Goal: Communication & Community: Answer question/provide support

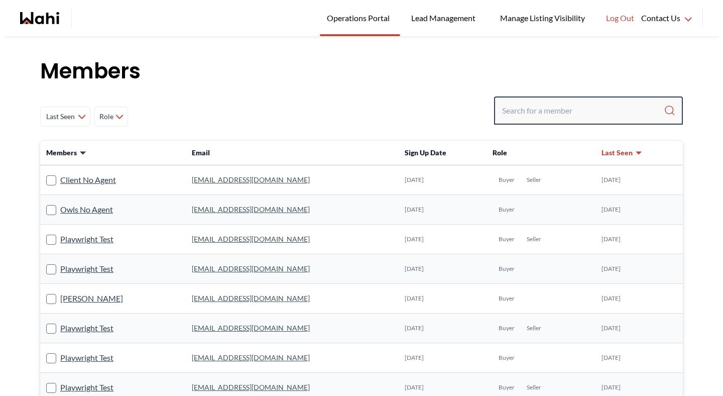
click at [558, 117] on input "Search input" at bounding box center [583, 110] width 162 height 18
type input "michelle ryck"
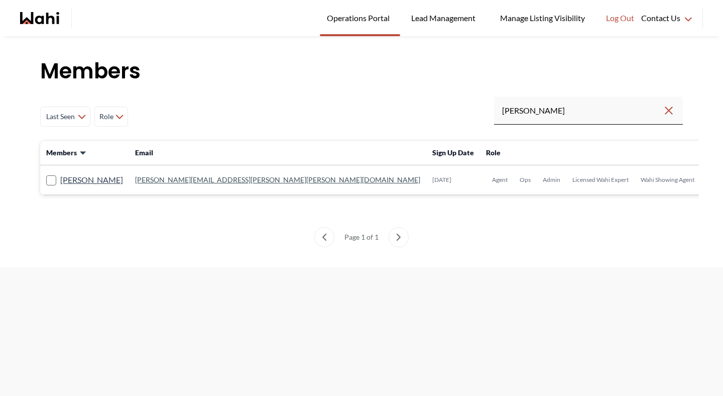
click at [113, 172] on td "[PERSON_NAME]" at bounding box center [84, 180] width 89 height 30
click at [113, 179] on link "[PERSON_NAME]" at bounding box center [91, 179] width 63 height 13
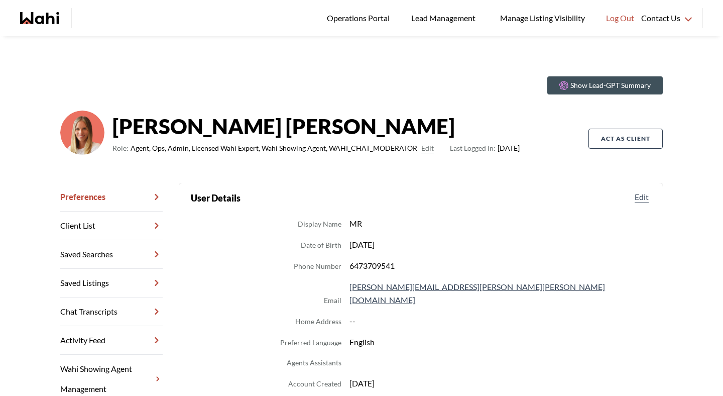
click at [141, 304] on link "Chat Transcripts" at bounding box center [111, 311] width 102 height 29
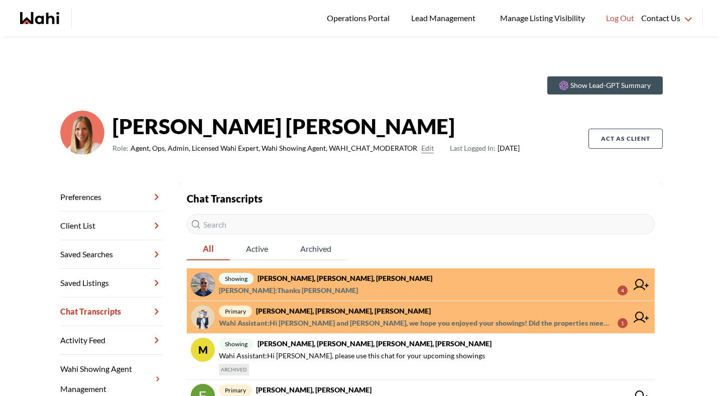
scroll to position [5, 0]
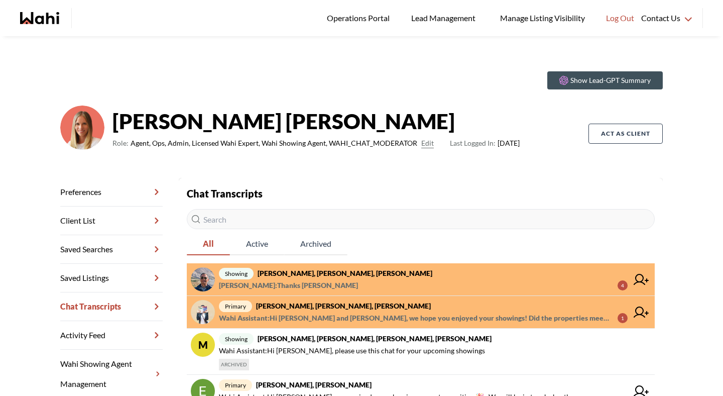
click at [293, 317] on span "Wahi Assistant : Hi Sarah and Bryce, we hope you enjoyed your showings! Did the…" at bounding box center [414, 318] width 391 height 12
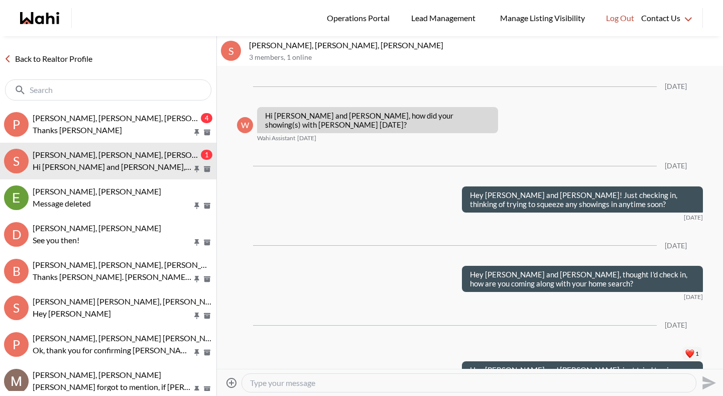
scroll to position [1151, 0]
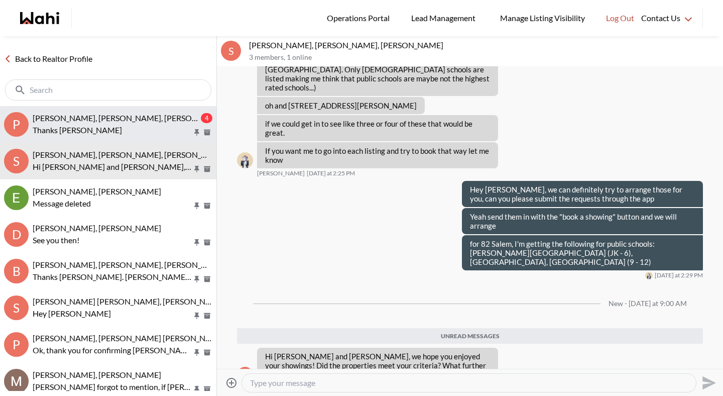
click at [167, 141] on button "P Pranav Dhar, Vandana Dhar, Paul, Michelle 4 Thanks Faraz" at bounding box center [108, 124] width 216 height 37
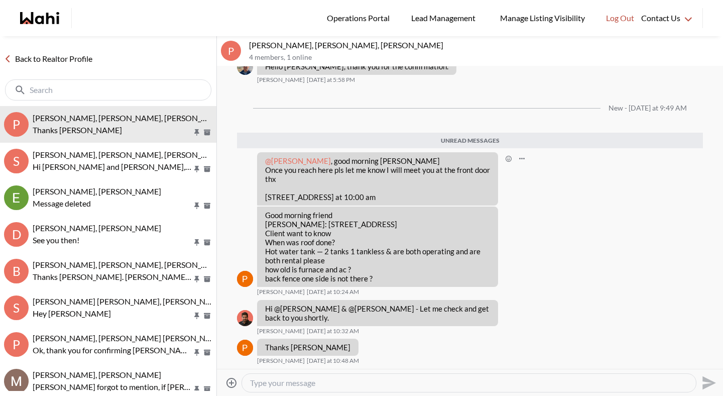
scroll to position [869, 0]
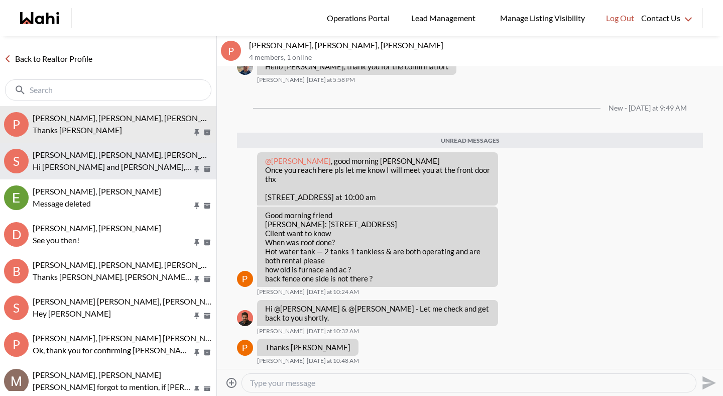
click at [180, 174] on button "S Sarah Hunter, Bryce Hunter, Michelle Hi Sarah and Bryce, we hope you enjoyed …" at bounding box center [108, 161] width 216 height 37
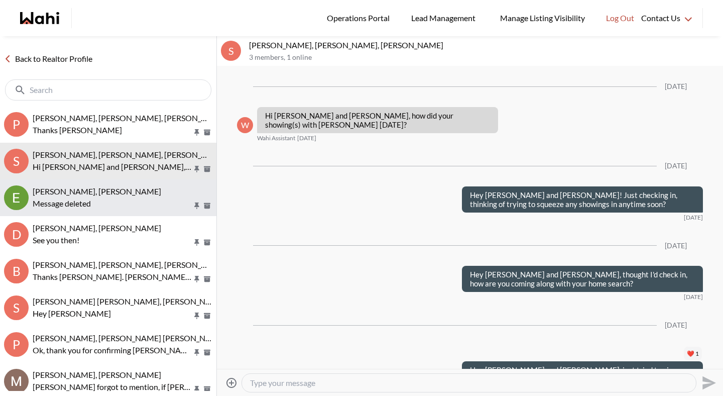
scroll to position [1127, 0]
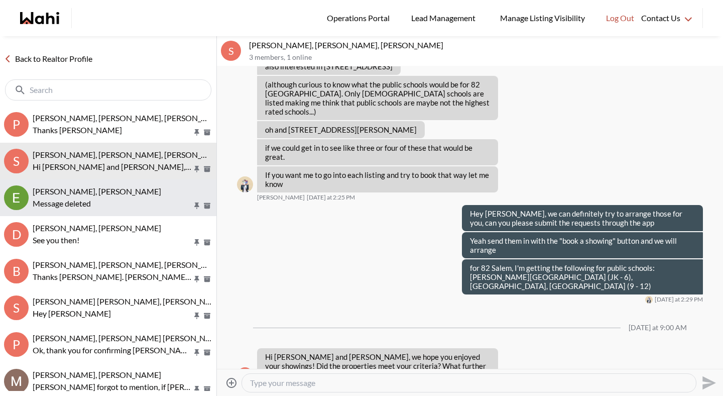
click at [166, 201] on div "Message deleted" at bounding box center [123, 203] width 180 height 12
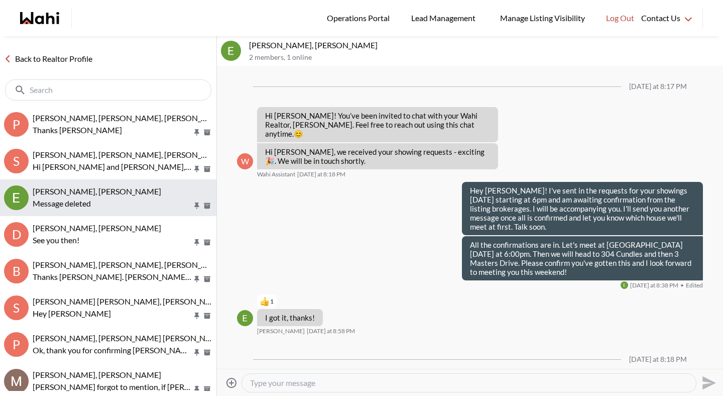
scroll to position [23, 0]
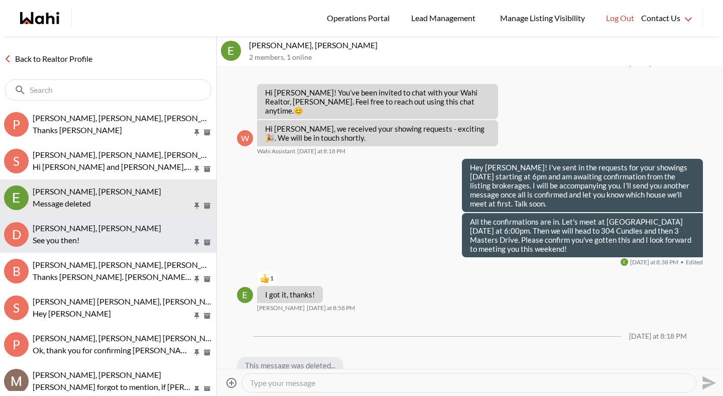
click at [149, 235] on p "See you then!" at bounding box center [113, 240] width 160 height 12
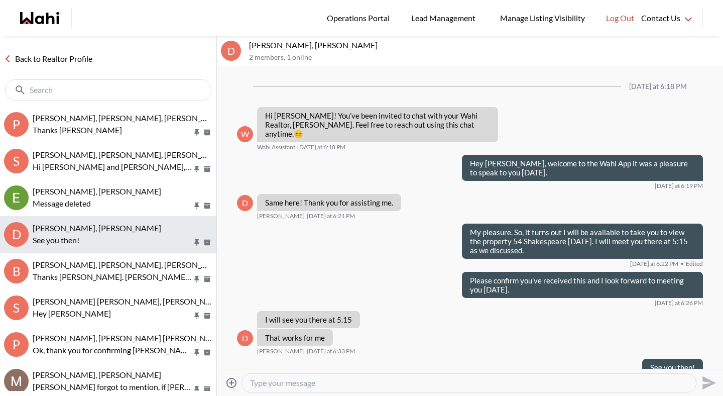
scroll to position [11, 0]
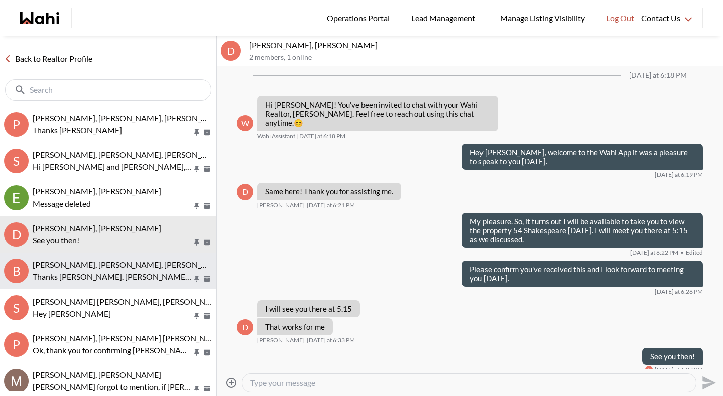
click at [142, 261] on span "Bill Bowen, Sandra Gavinchuk, Julia, Michelle" at bounding box center [163, 265] width 260 height 10
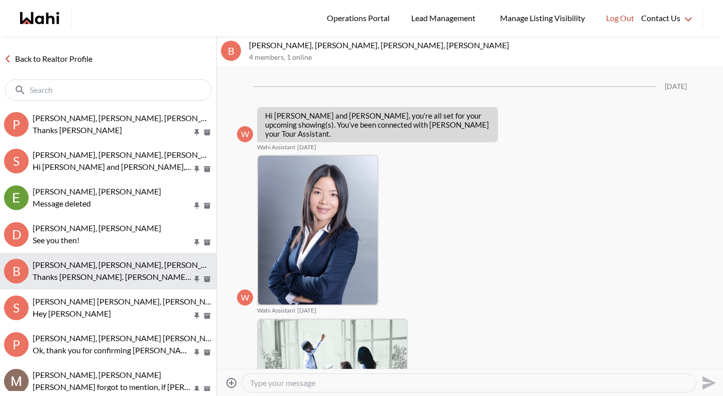
scroll to position [584, 0]
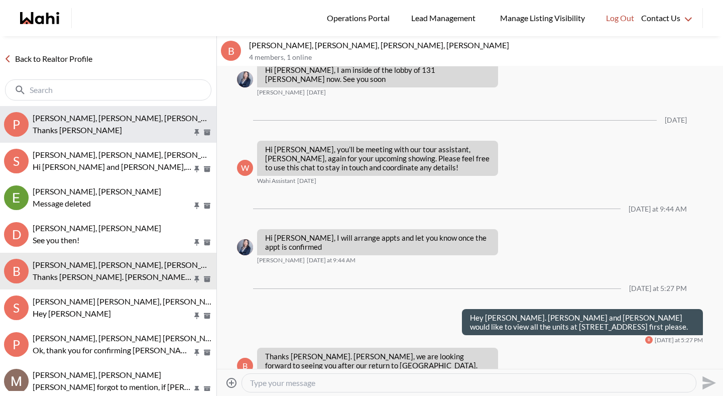
click at [144, 134] on p "Thanks Faraz" at bounding box center [113, 130] width 160 height 12
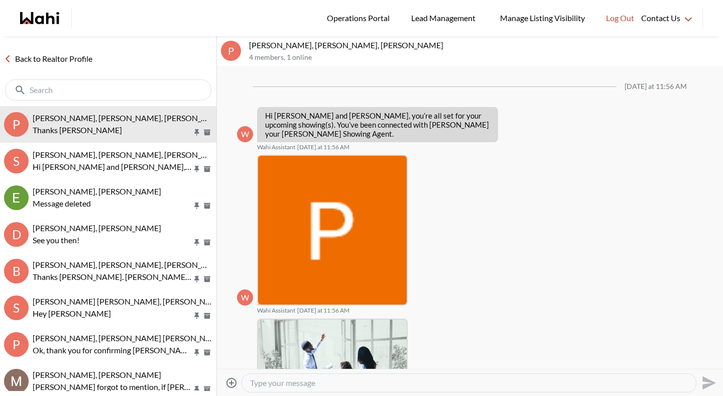
scroll to position [845, 0]
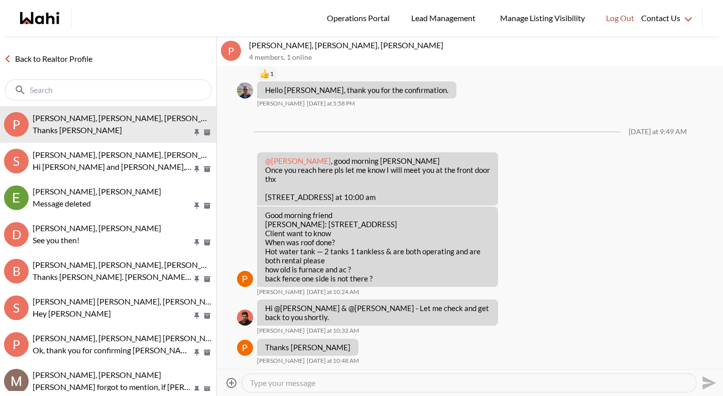
click at [79, 58] on link "Back to Realtor Profile" at bounding box center [48, 58] width 96 height 13
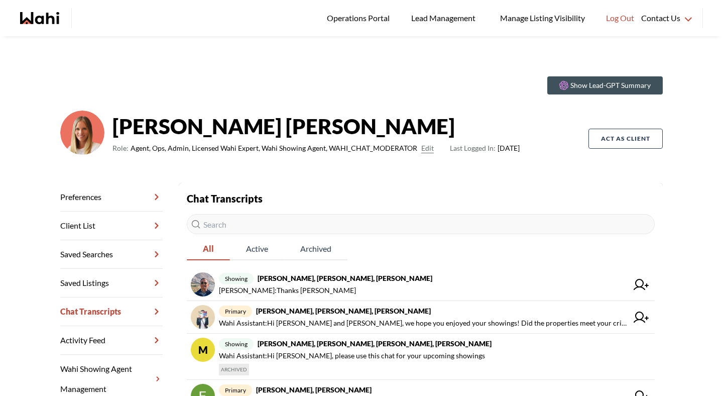
click at [262, 229] on input "text" at bounding box center [421, 224] width 468 height 20
type input "asad"
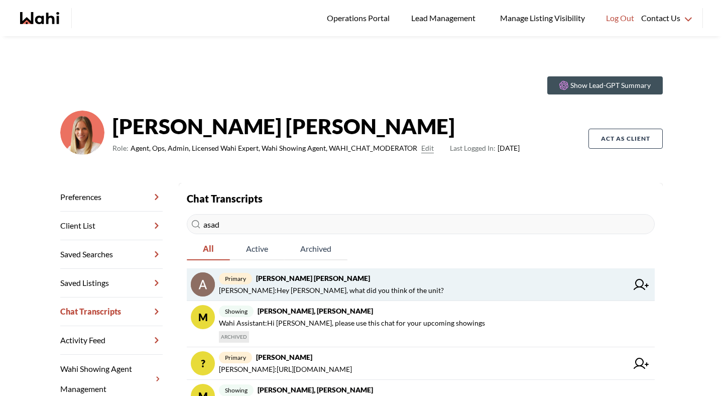
click at [319, 282] on span "primary Asad Abaid, Michelle" at bounding box center [423, 278] width 409 height 12
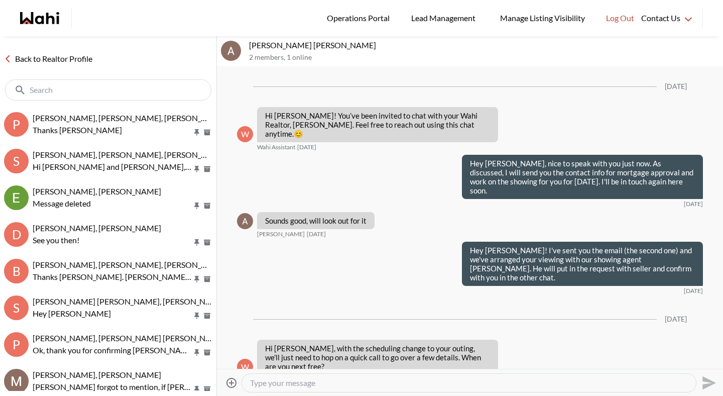
scroll to position [113, 0]
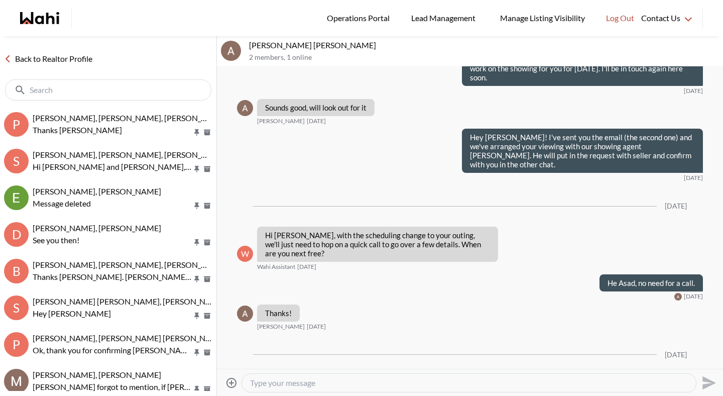
click at [311, 381] on textarea "Type your message" at bounding box center [469, 383] width 438 height 10
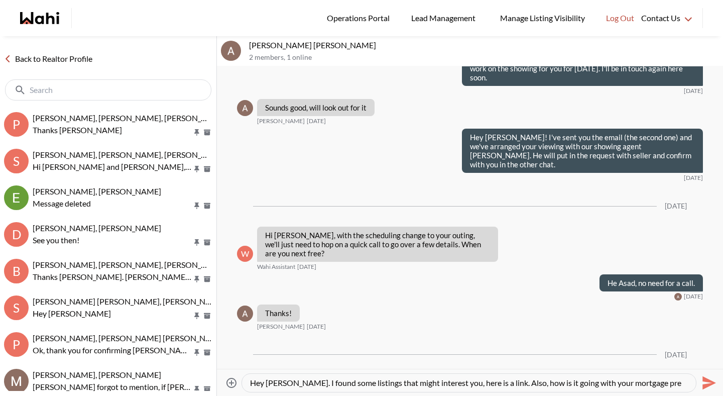
type textarea "Hey Asad. I found some listings that might interest you, here is a link. Also, …"
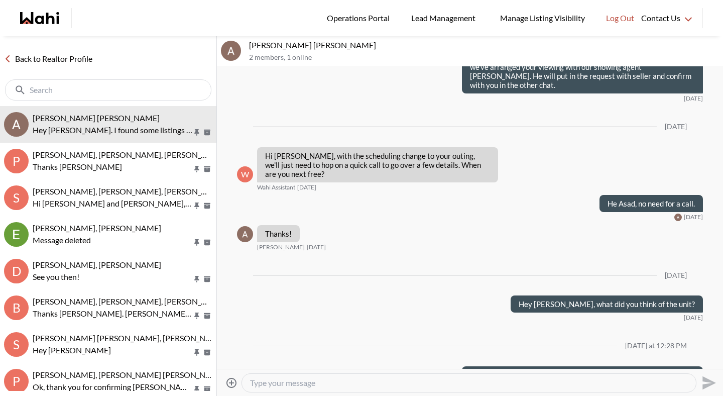
paste textarea "https://wahi.com/links/ohh33sg6KeA6s37zJ-SWC"
type textarea "https://wahi.com/links/ohh33sg6KeA6s37zJ-SWC"
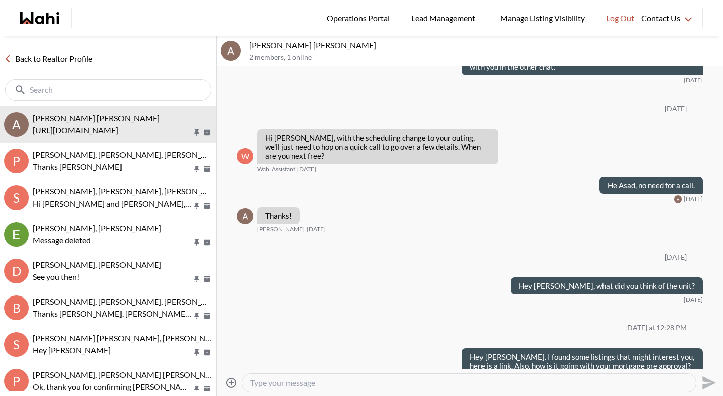
click at [77, 60] on link "Back to Realtor Profile" at bounding box center [48, 58] width 96 height 13
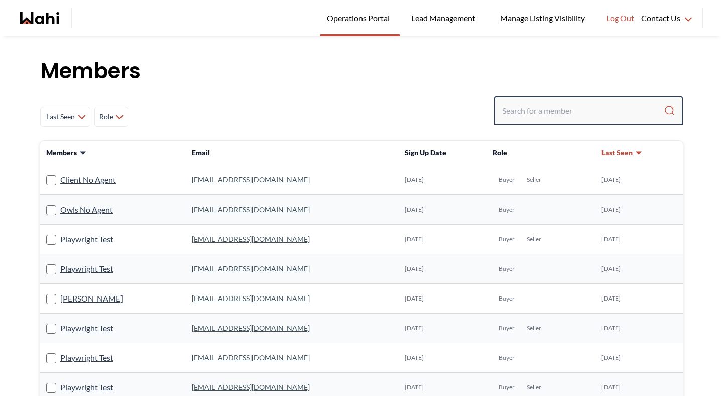
click at [582, 107] on input "Search input" at bounding box center [583, 110] width 162 height 18
type input "behnam"
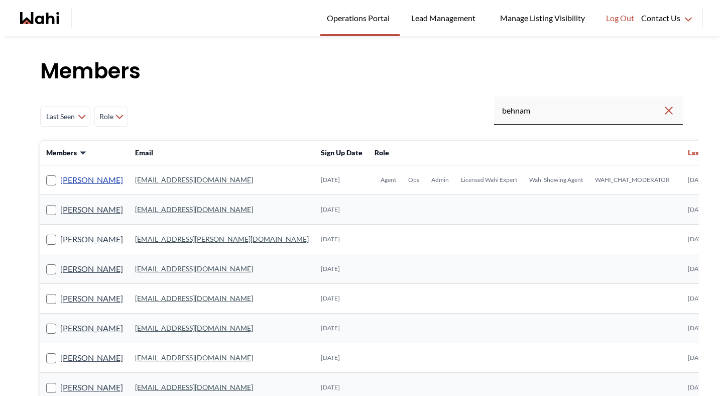
click at [87, 180] on link "[PERSON_NAME]" at bounding box center [91, 179] width 63 height 13
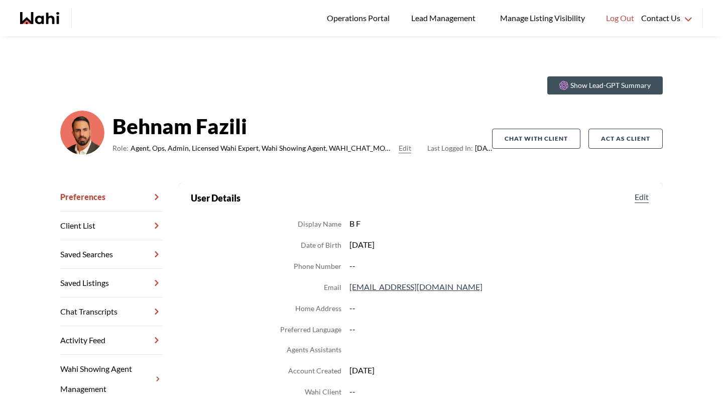
click at [117, 310] on link "Chat Transcripts" at bounding box center [111, 311] width 102 height 29
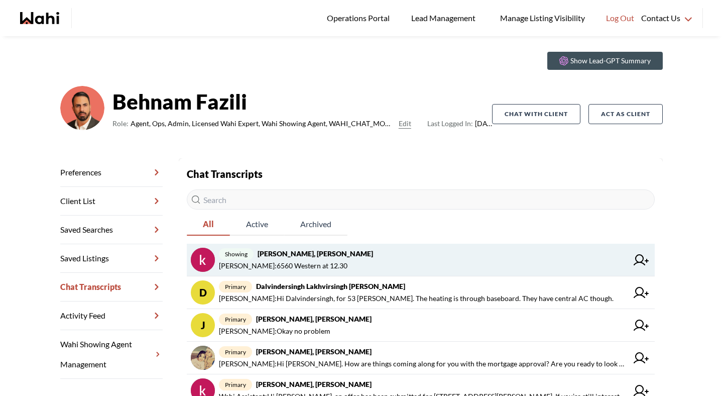
scroll to position [24, 0]
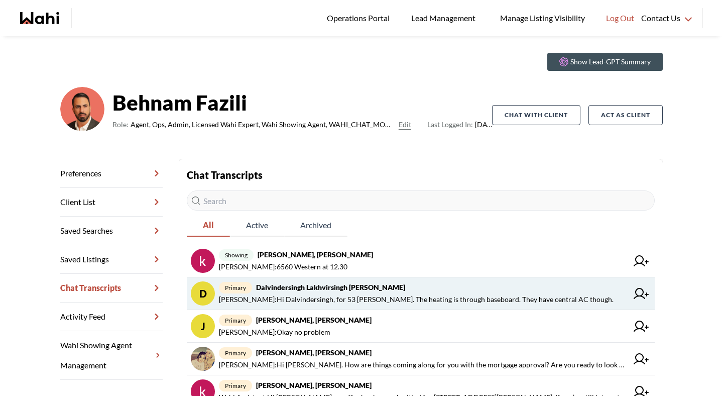
click at [271, 291] on span "primary Dalvindersingh Lakhvirsingh [PERSON_NAME]" at bounding box center [423, 287] width 409 height 12
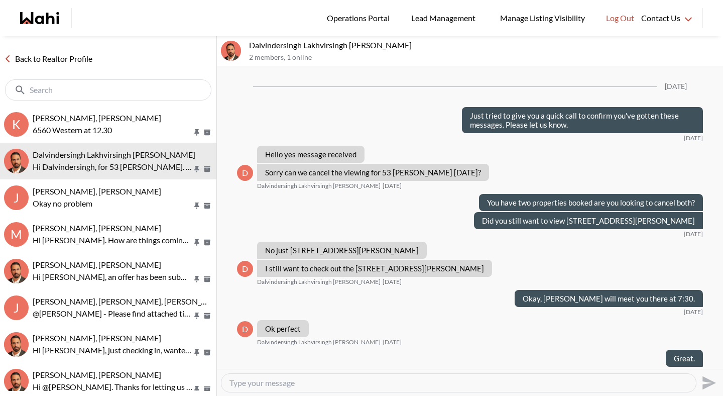
scroll to position [961, 0]
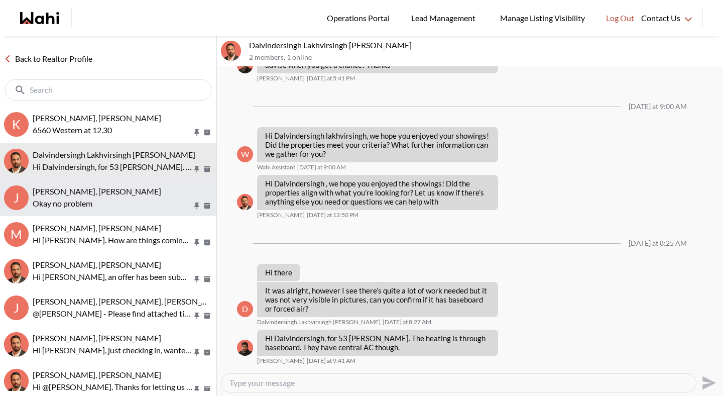
click at [153, 194] on div "[PERSON_NAME], [PERSON_NAME]" at bounding box center [123, 191] width 180 height 10
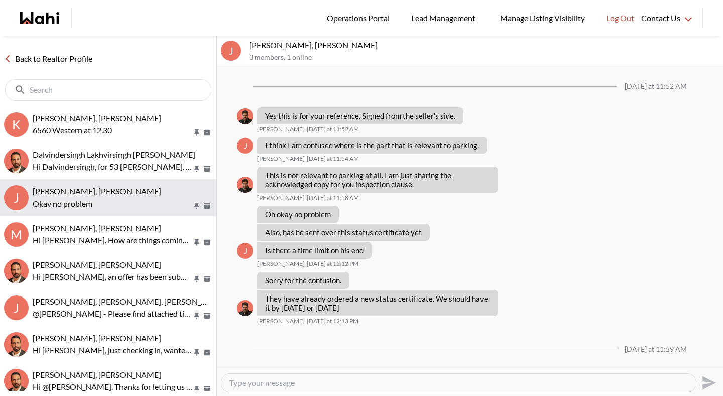
scroll to position [463, 0]
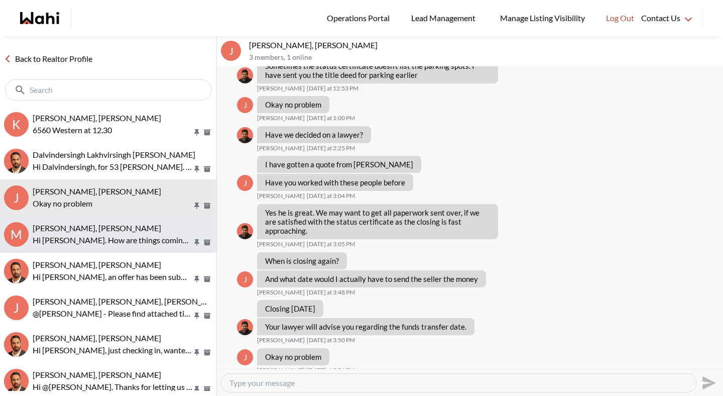
click at [143, 220] on button "M [PERSON_NAME], [PERSON_NAME] Hi [PERSON_NAME]. How are things coming along fo…" at bounding box center [108, 234] width 216 height 37
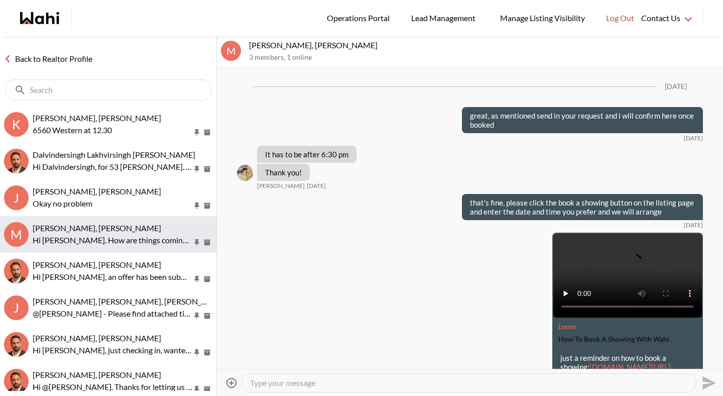
scroll to position [1621, 0]
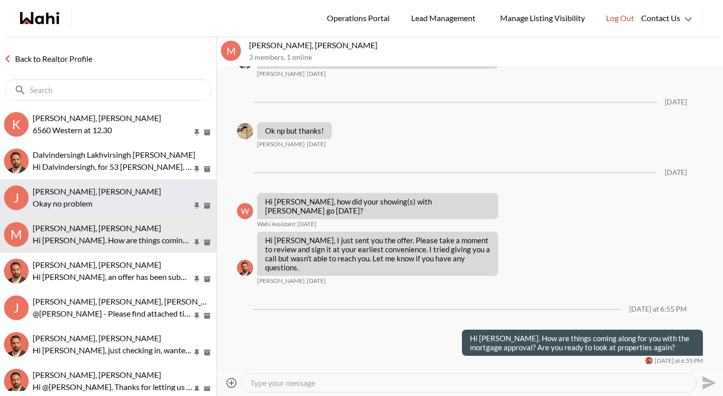
click at [142, 208] on p "Okay no problem" at bounding box center [113, 203] width 160 height 12
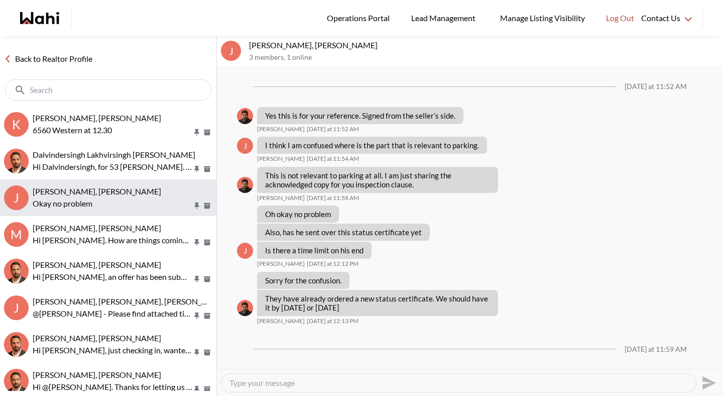
scroll to position [463, 0]
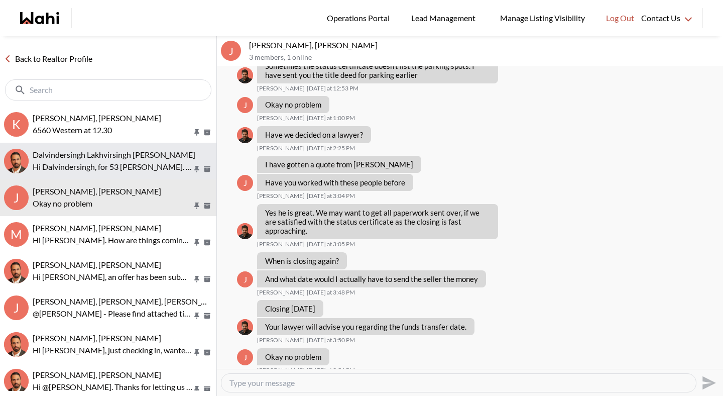
click at [142, 171] on p "Hi Dalvindersingh, for 53 [PERSON_NAME]. The heating is through baseboard. They…" at bounding box center [113, 167] width 160 height 12
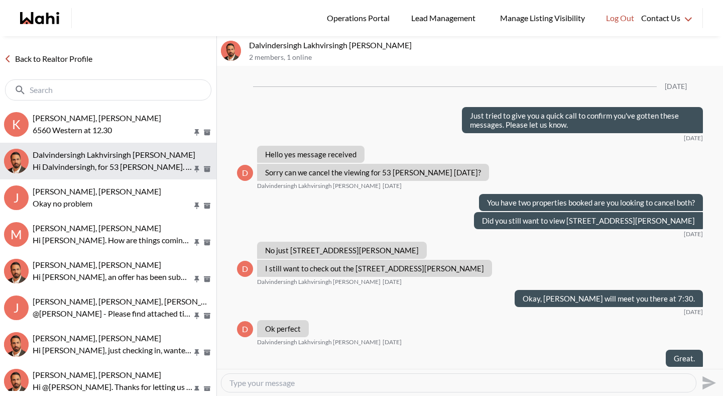
scroll to position [961, 0]
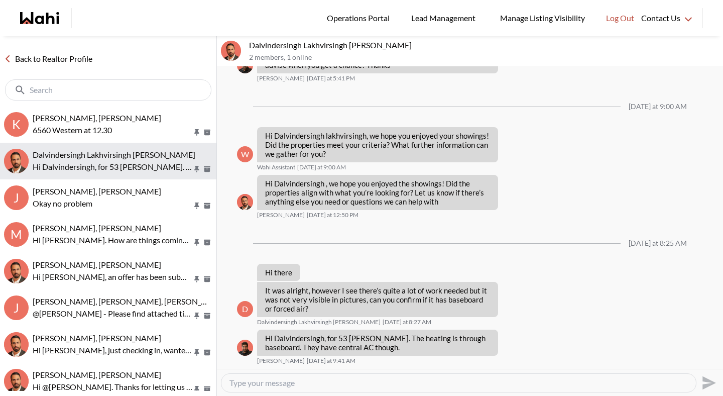
click at [146, 143] on button "Dalvindersingh [PERSON_NAME] Hi Dalvindersingh, for 53 [PERSON_NAME]. The heati…" at bounding box center [108, 161] width 216 height 37
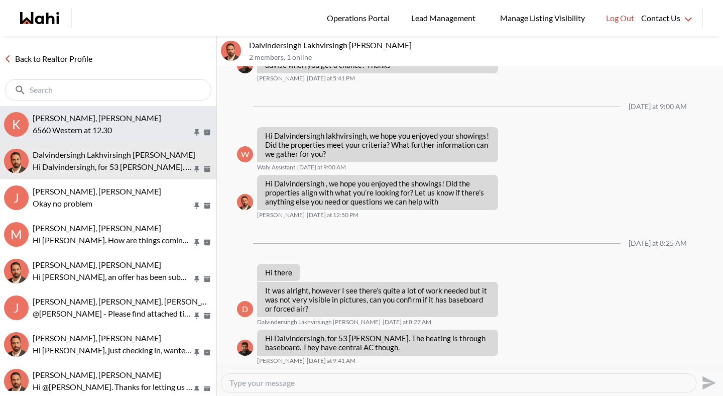
click at [144, 124] on p "6560 Western at 12.30" at bounding box center [113, 130] width 160 height 12
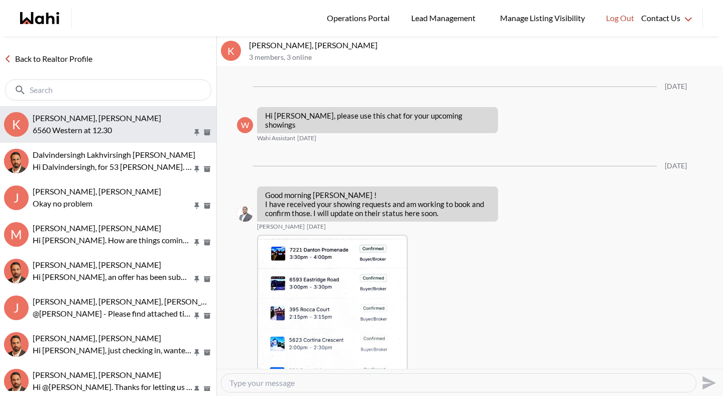
scroll to position [1567, 0]
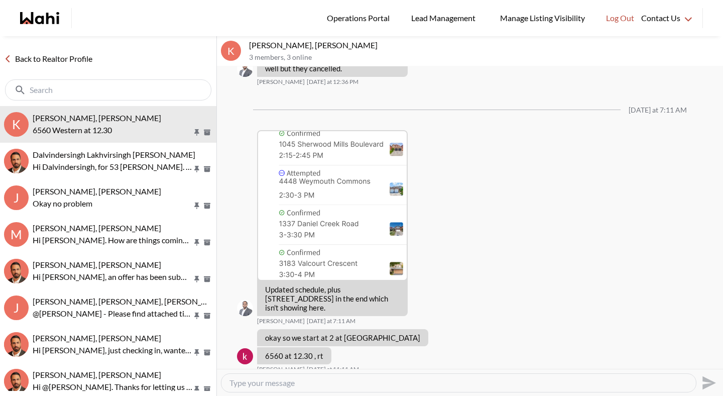
click at [75, 63] on link "Back to Realtor Profile" at bounding box center [48, 58] width 96 height 13
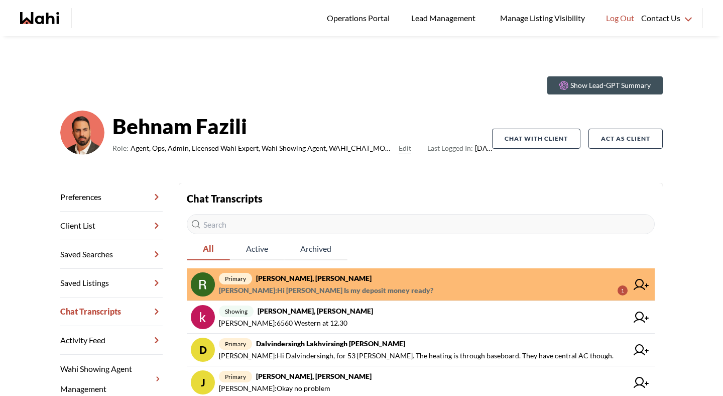
click at [371, 283] on span "primary [PERSON_NAME], [PERSON_NAME]" at bounding box center [423, 278] width 409 height 12
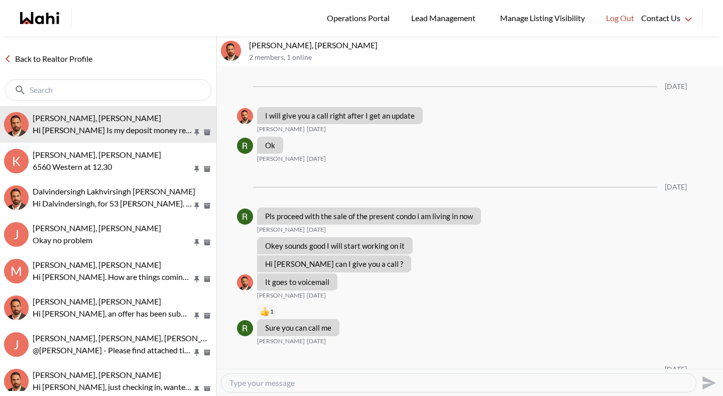
scroll to position [745, 0]
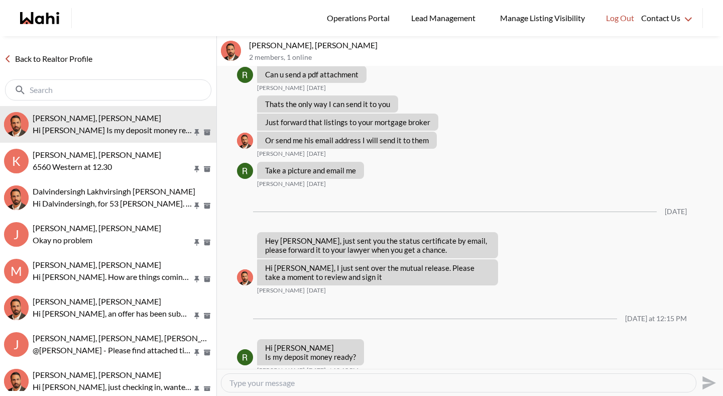
click at [304, 383] on textarea "Type your message" at bounding box center [459, 383] width 459 height 10
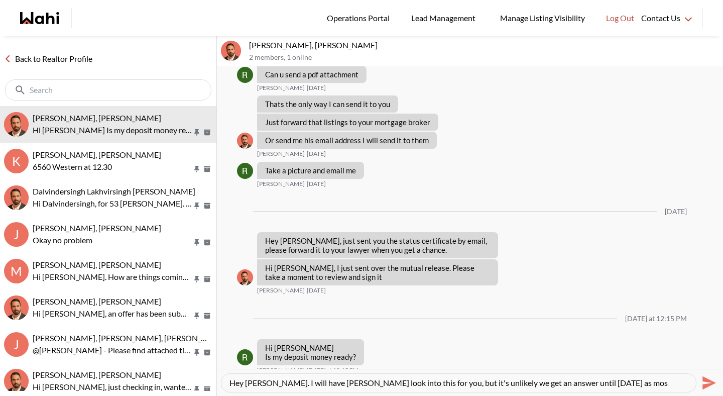
drag, startPoint x: 402, startPoint y: 380, endPoint x: 599, endPoint y: 385, distance: 196.9
click at [599, 385] on textarea "Hey [PERSON_NAME]. I will have [PERSON_NAME] look into this for you, but it's u…" at bounding box center [459, 383] width 459 height 10
type textarea "Hey [PERSON_NAME]. I will have [PERSON_NAME] look into this for you and get bac…"
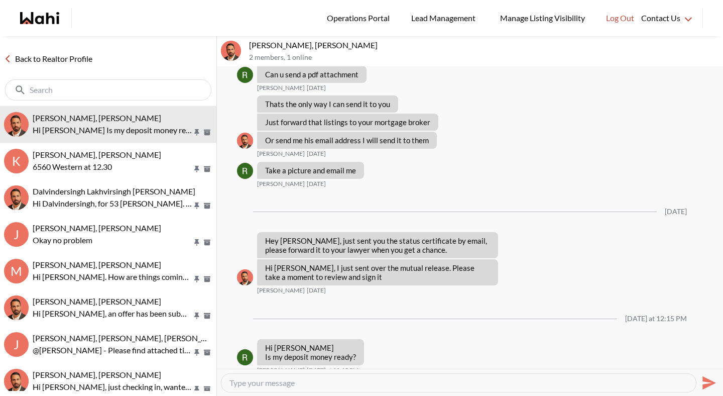
scroll to position [784, 0]
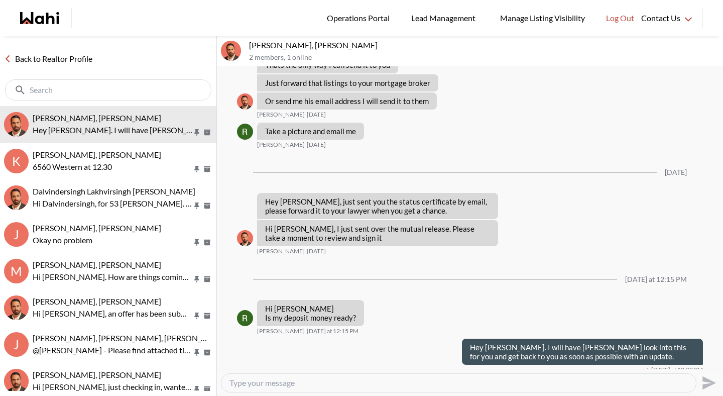
click at [68, 61] on link "Back to Realtor Profile" at bounding box center [48, 58] width 96 height 13
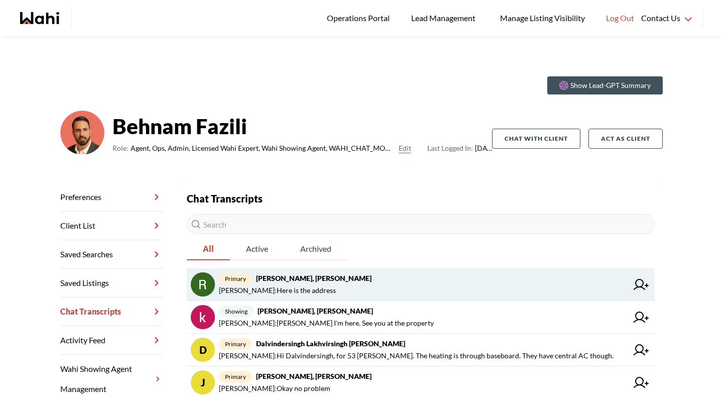
click at [330, 274] on strong "[PERSON_NAME], [PERSON_NAME]" at bounding box center [314, 278] width 116 height 9
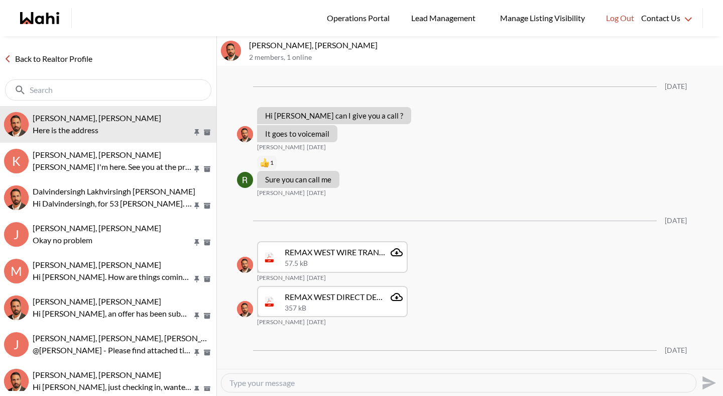
scroll to position [702, 0]
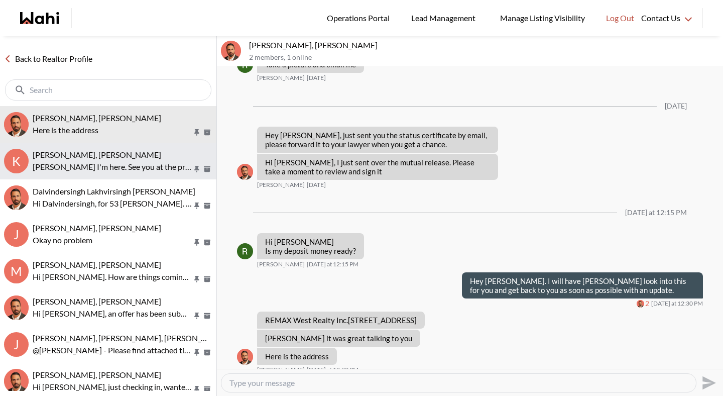
click at [141, 163] on p "[PERSON_NAME] I'm here. See you at the property" at bounding box center [113, 167] width 160 height 12
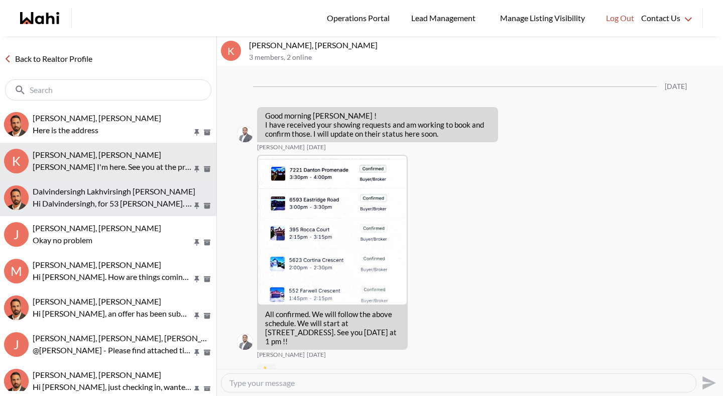
scroll to position [1515, 0]
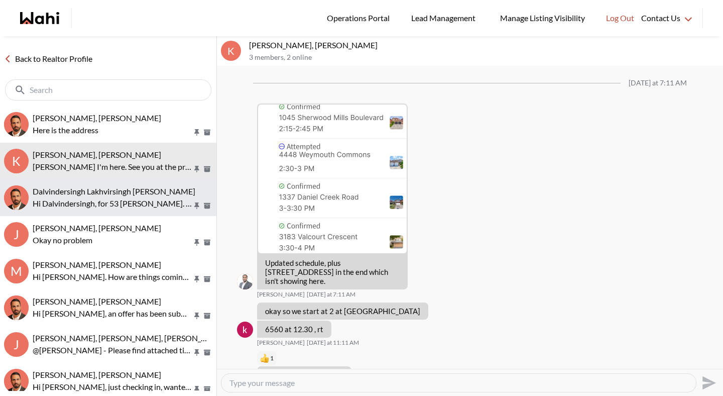
click at [135, 200] on p "Hi Dalvindersingh, for 53 [PERSON_NAME]. The heating is through baseboard. They…" at bounding box center [113, 203] width 160 height 12
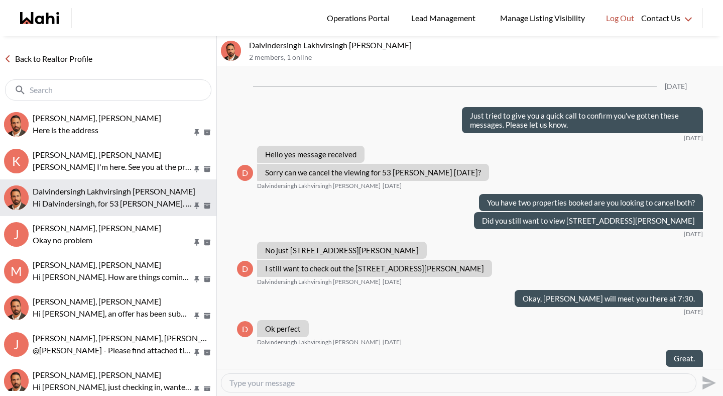
scroll to position [961, 0]
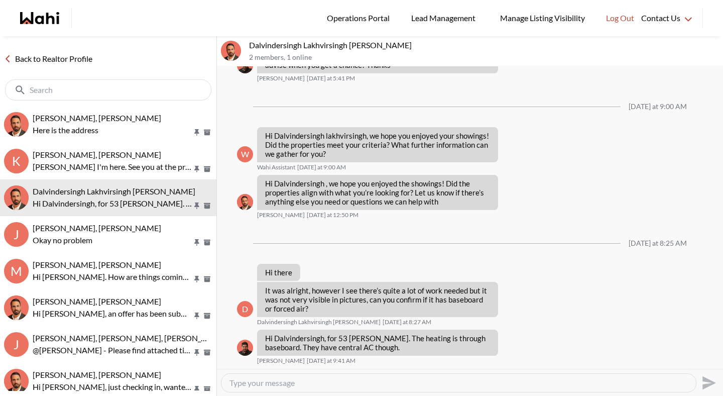
click at [80, 59] on link "Back to Realtor Profile" at bounding box center [48, 58] width 96 height 13
